Goal: Check status: Check status

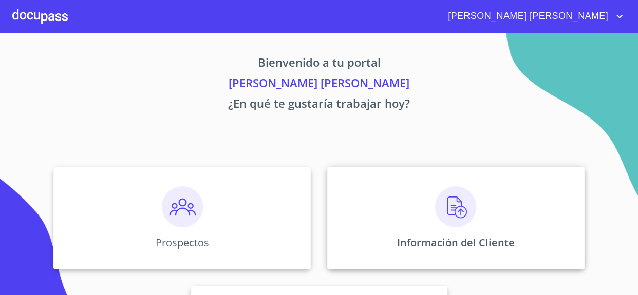
click at [452, 214] on img at bounding box center [455, 206] width 41 height 41
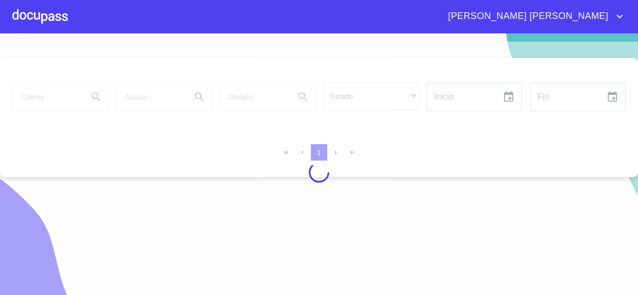
click at [46, 99] on div at bounding box center [319, 173] width 638 height 262
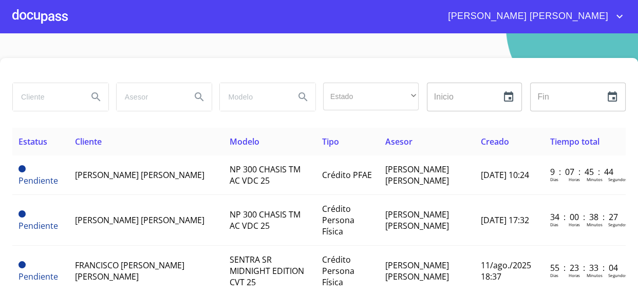
click at [46, 99] on input "search" at bounding box center [46, 97] width 67 height 28
type input "[PERSON_NAME]"
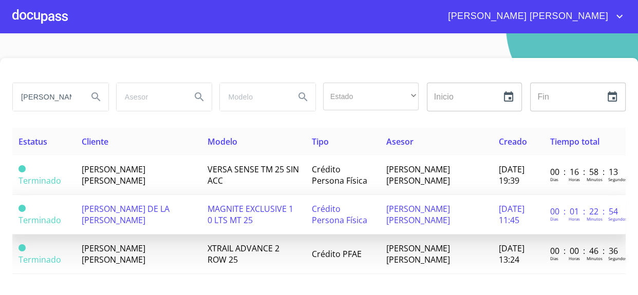
click at [149, 215] on span "[PERSON_NAME] DE LA [PERSON_NAME]" at bounding box center [126, 214] width 88 height 23
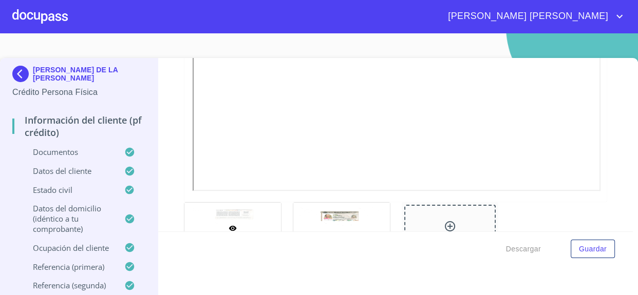
scroll to position [420, 0]
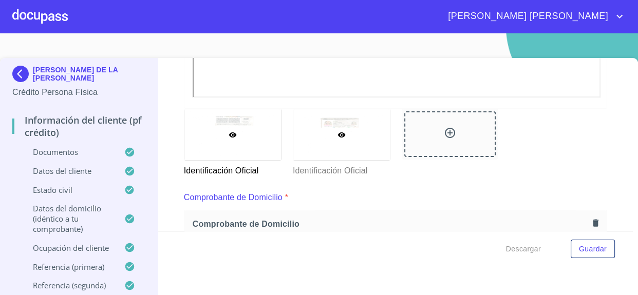
click at [326, 122] on div at bounding box center [341, 134] width 97 height 51
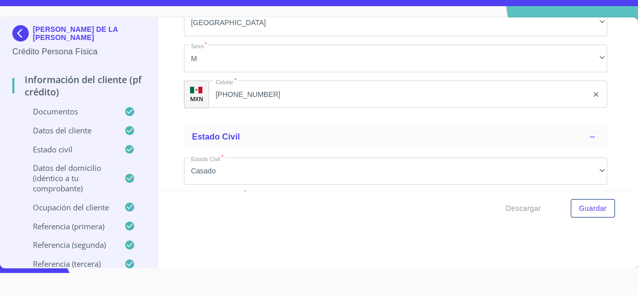
scroll to position [3625, 0]
